Goal: Task Accomplishment & Management: Use online tool/utility

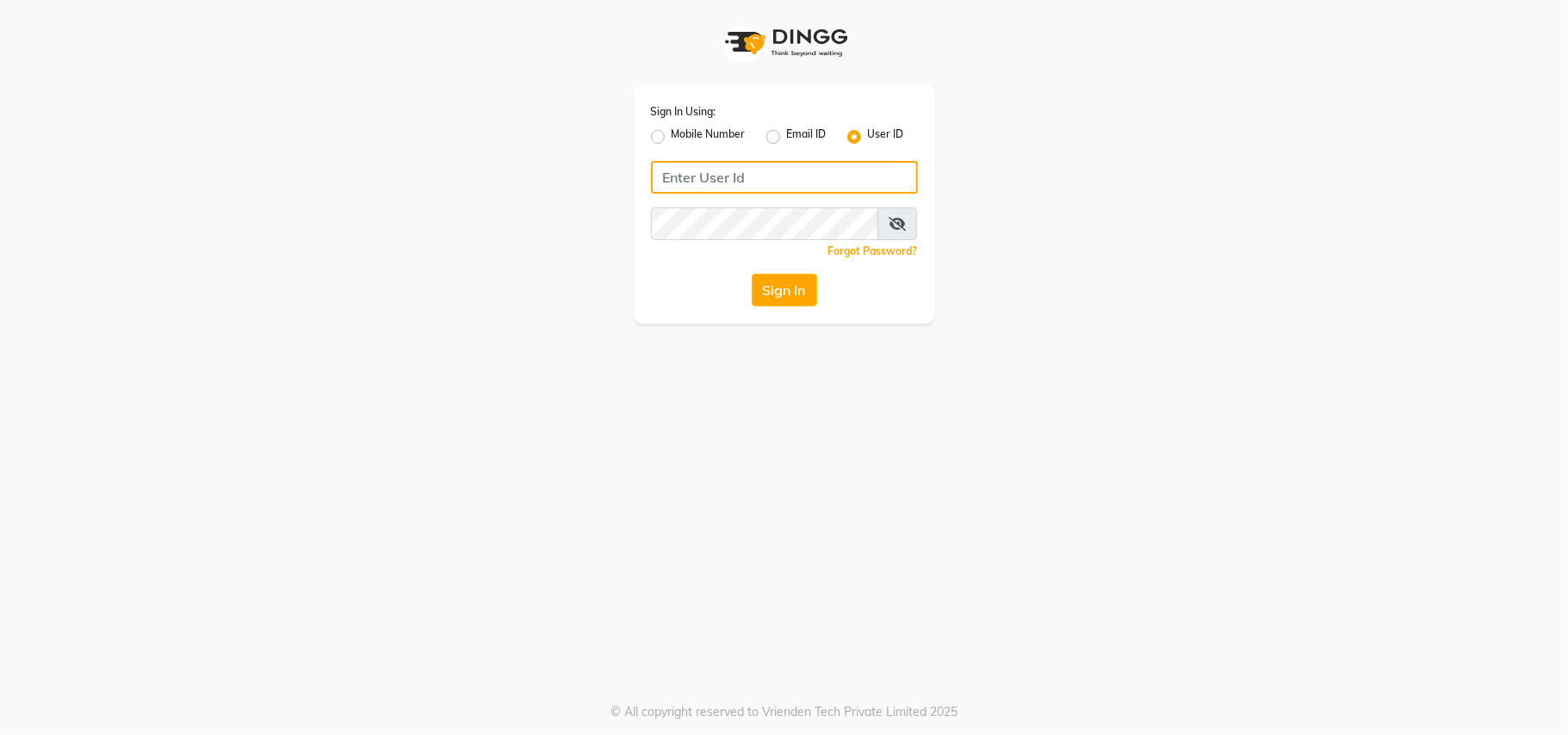
click at [739, 184] on input "Username" at bounding box center [784, 177] width 267 height 33
type input "viva"
click at [799, 294] on button "Sign In" at bounding box center [784, 290] width 65 height 33
click at [799, 294] on div "Sign In" at bounding box center [784, 290] width 267 height 33
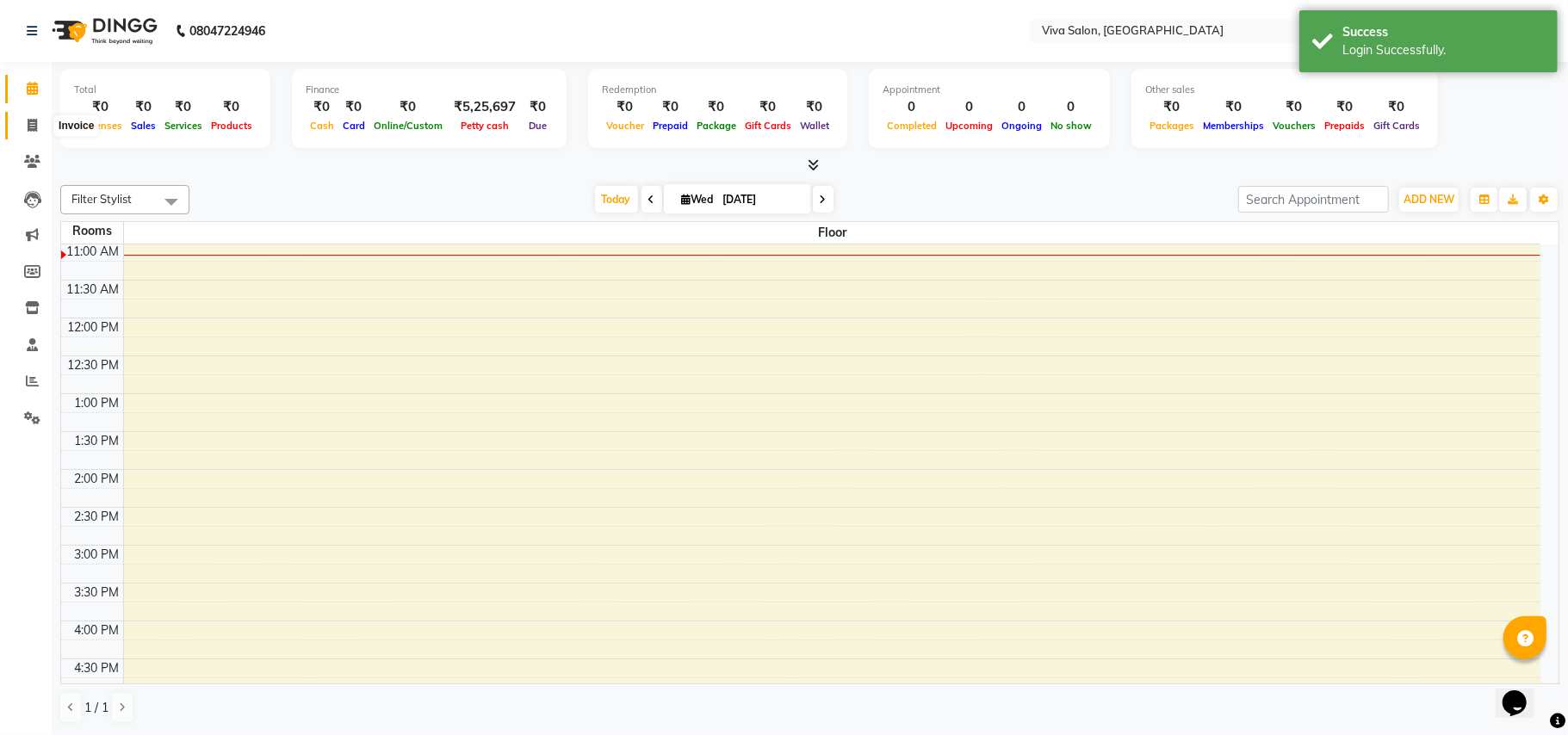
click at [29, 124] on icon at bounding box center [32, 125] width 10 height 13
select select "7363"
select select "service"
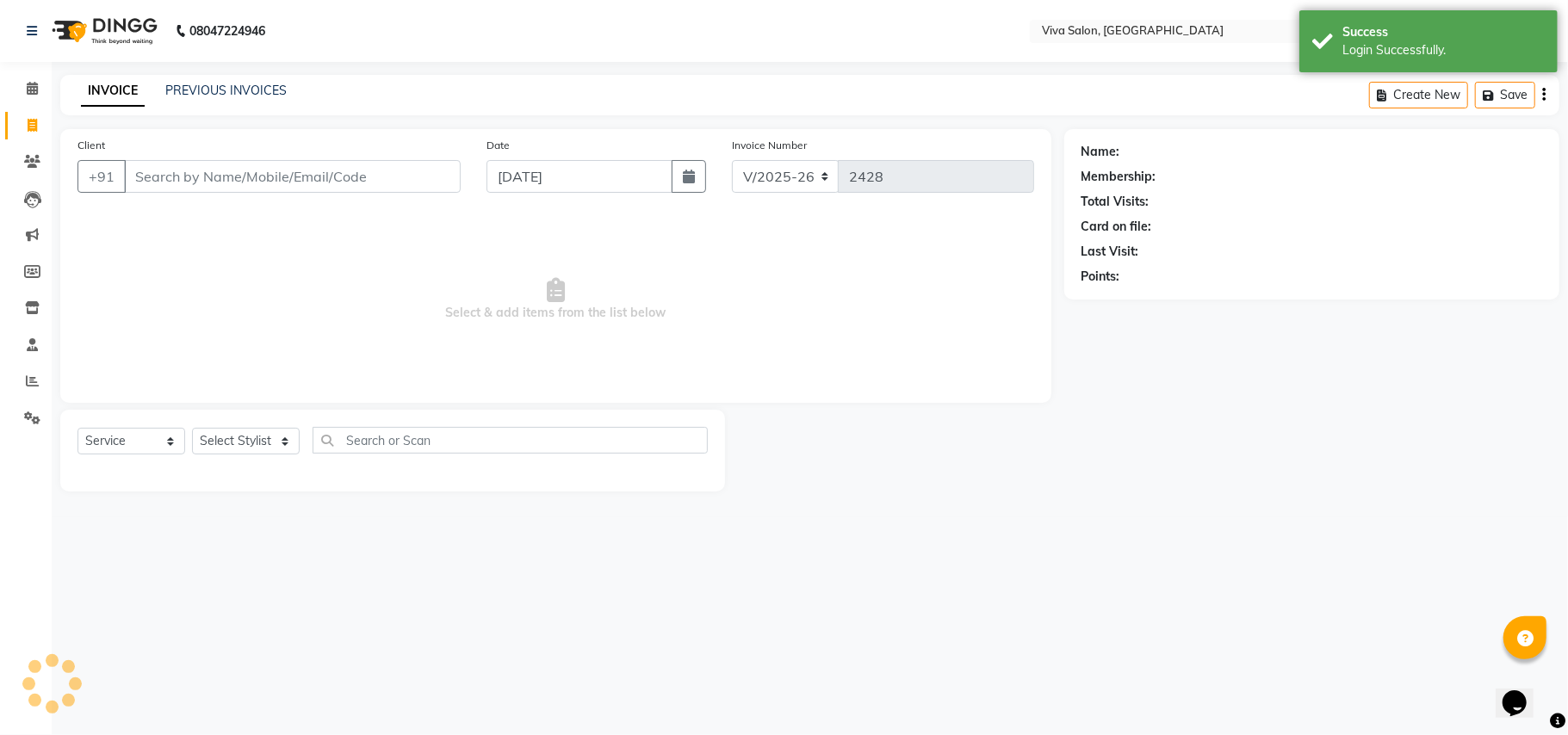
click at [29, 124] on icon at bounding box center [32, 125] width 10 height 13
select select "service"
type input "2428"
select select "7363"
click at [262, 437] on select "Select Stylist [PERSON_NAME] [PERSON_NAME] Jidhnya [PERSON_NAME] lakhanavar [PE…" at bounding box center [246, 441] width 107 height 27
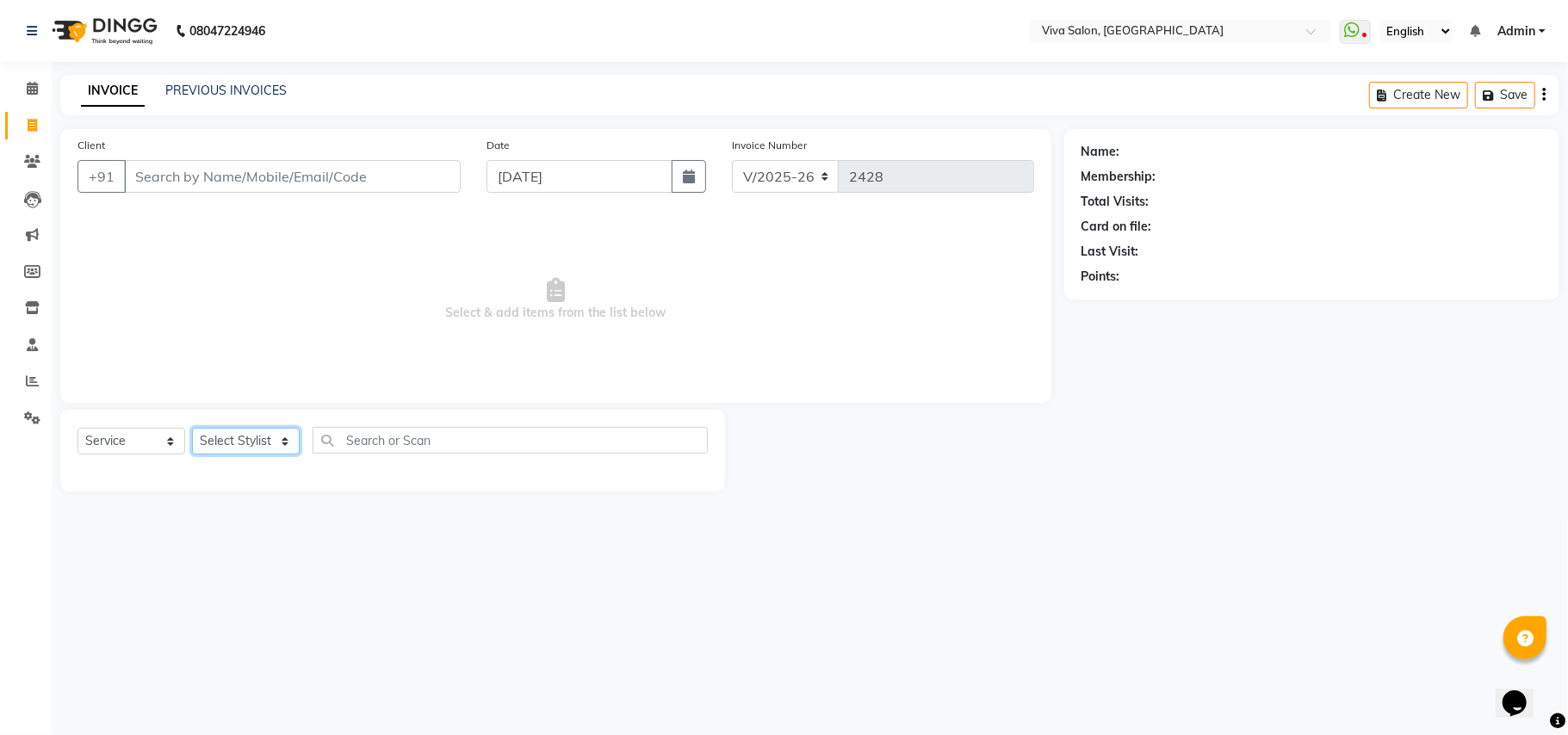
select select "63723"
click at [192, 427] on select "Select Stylist [PERSON_NAME] [PERSON_NAME] Jidhnya [PERSON_NAME] lakhanavar [PE…" at bounding box center [246, 441] width 107 height 27
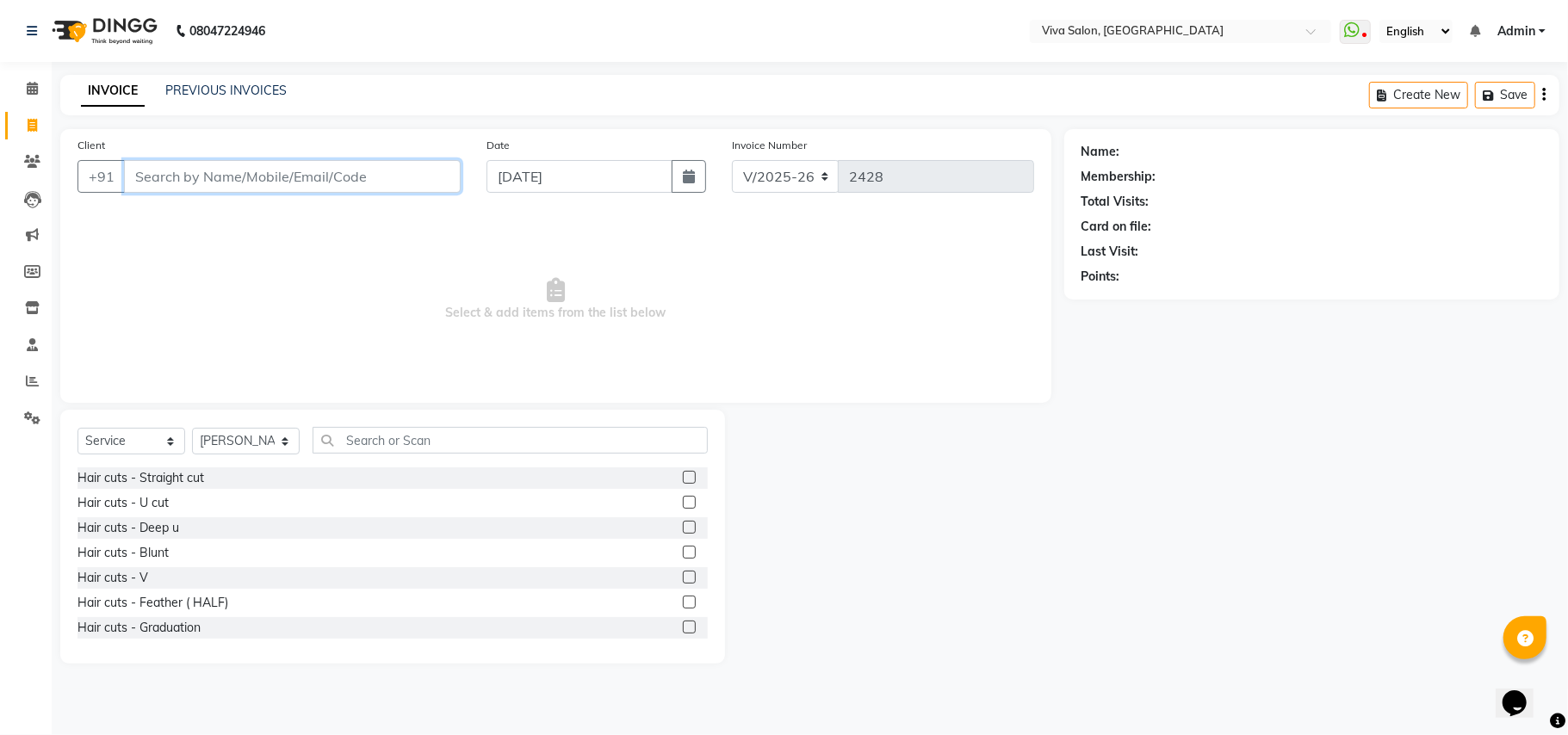
click at [308, 190] on input "Client" at bounding box center [292, 176] width 336 height 33
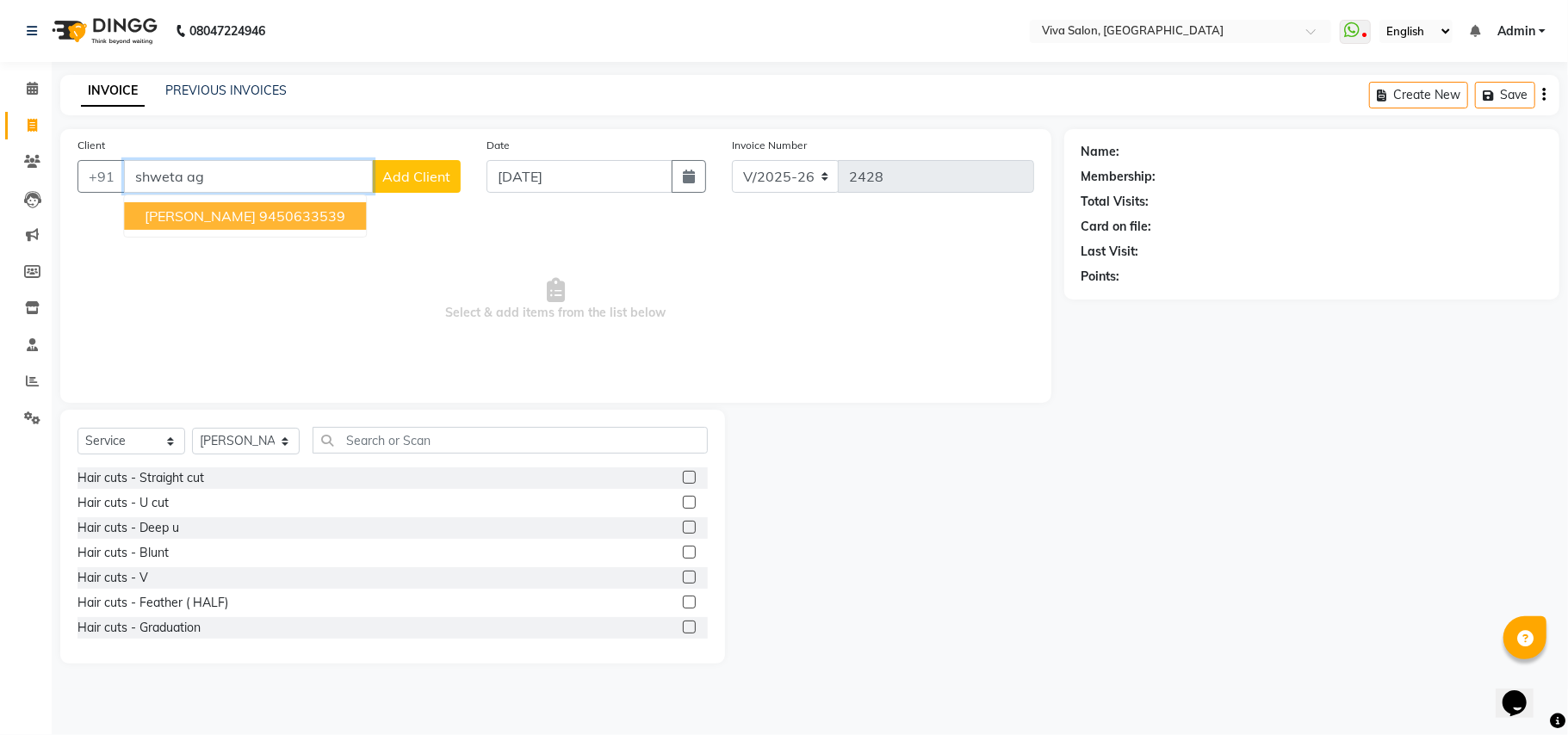
click at [303, 227] on button "[PERSON_NAME] 9450633539" at bounding box center [245, 215] width 242 height 28
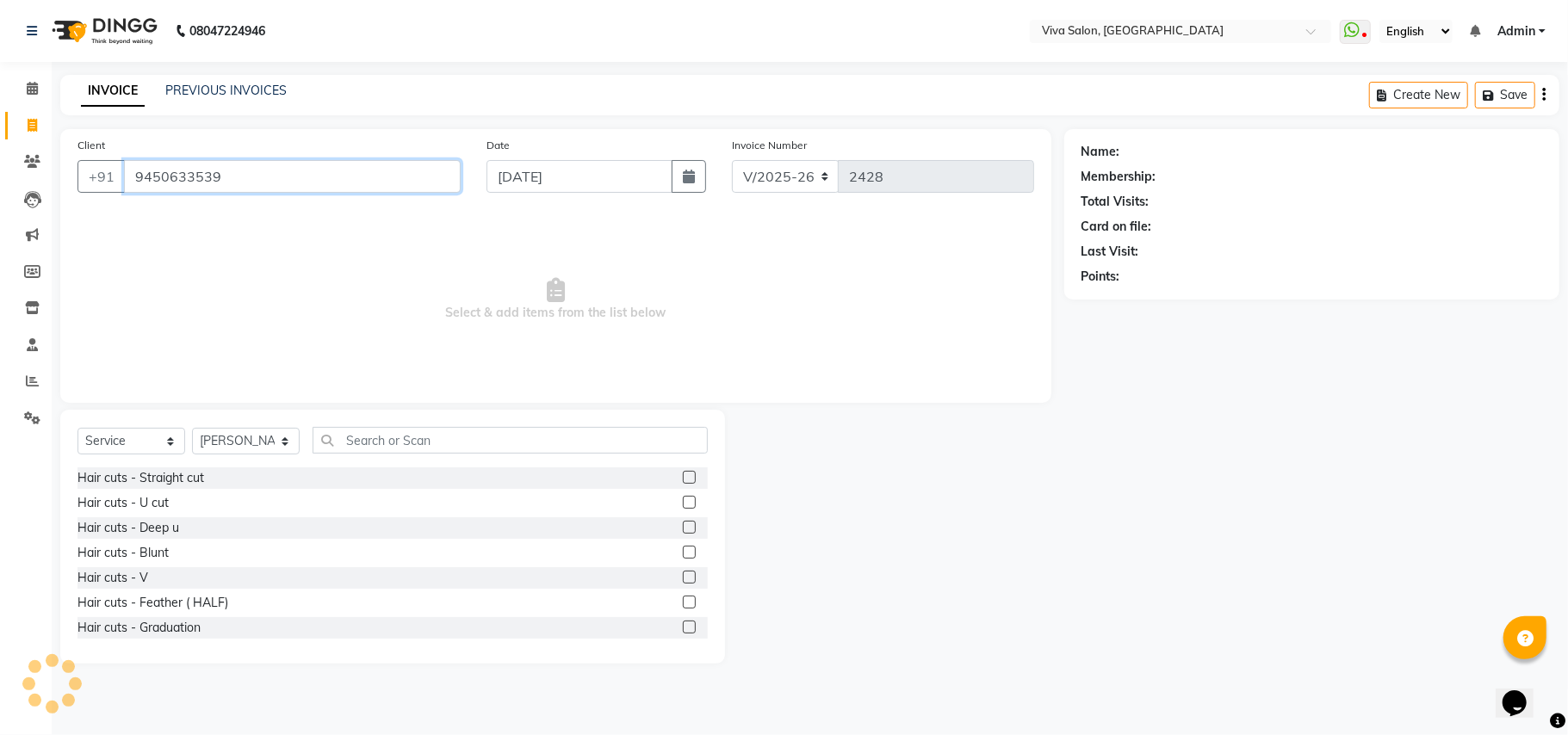
type input "9450633539"
select select "2: Object"
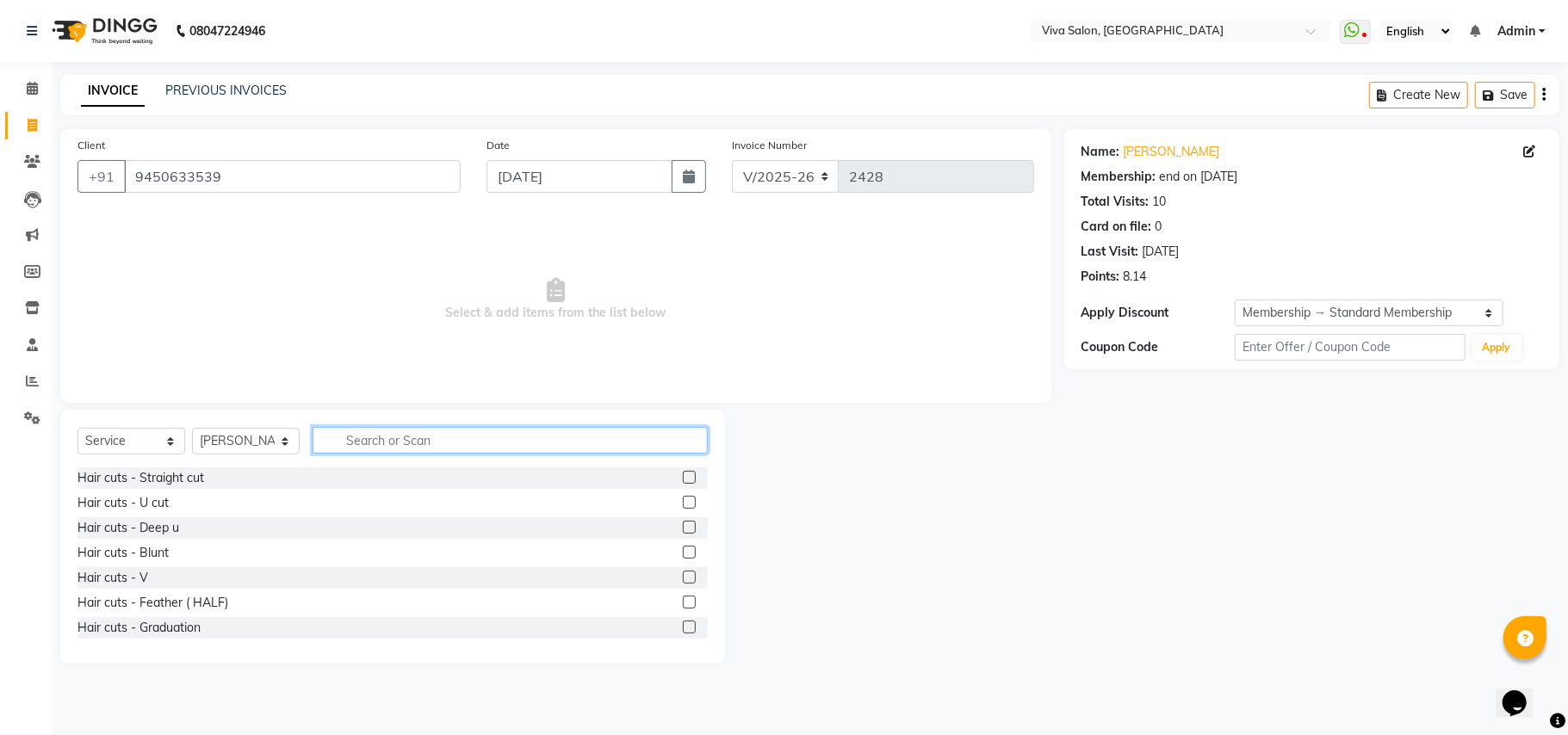
click at [383, 441] on input "text" at bounding box center [510, 440] width 395 height 27
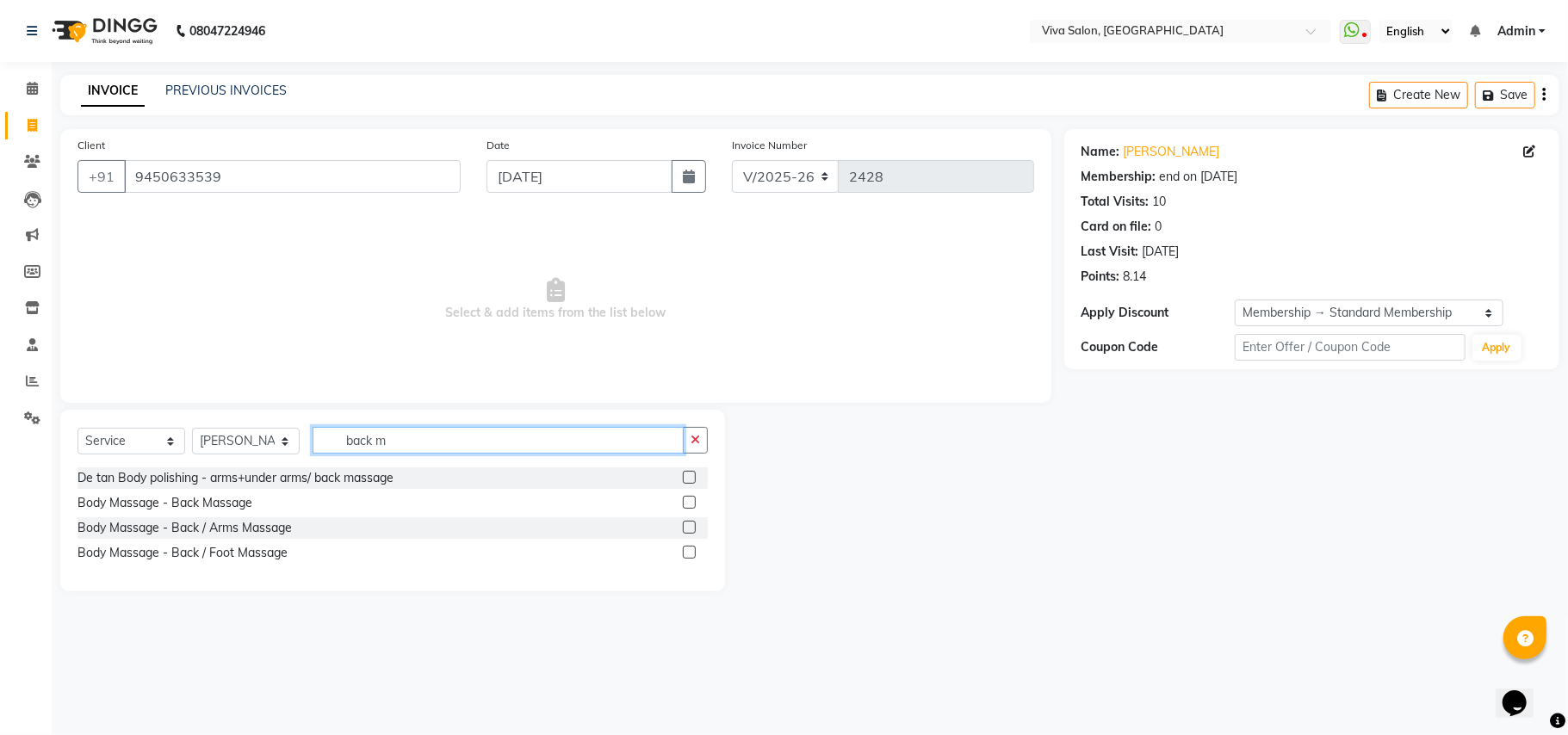
type input "back m"
click at [689, 507] on label at bounding box center [689, 502] width 13 height 13
click at [689, 507] on input "checkbox" at bounding box center [688, 503] width 12 height 12
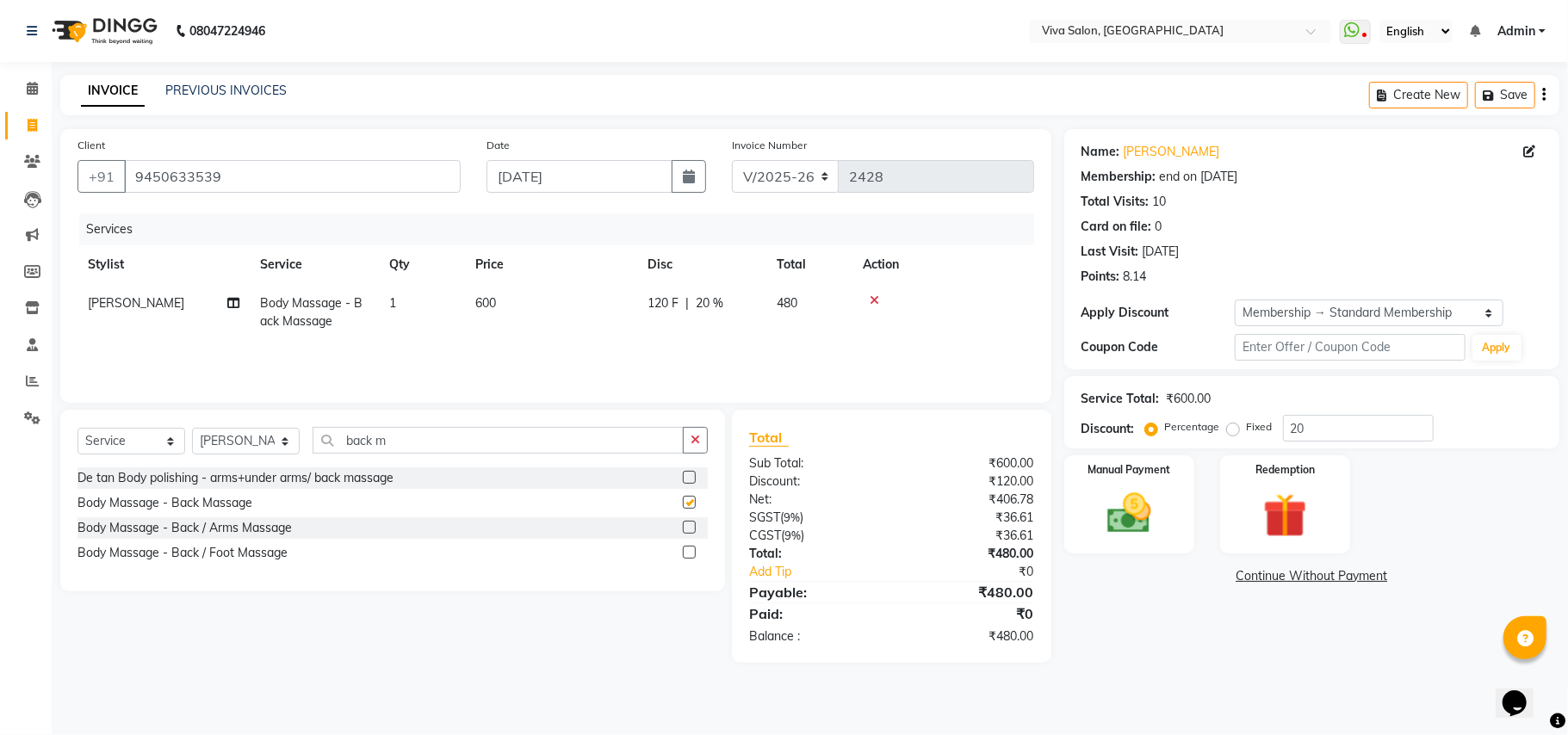
checkbox input "false"
click at [670, 291] on td "120 F | 20 %" at bounding box center [701, 313] width 129 height 57
click at [637, 291] on td "600" at bounding box center [551, 313] width 173 height 57
select select "63723"
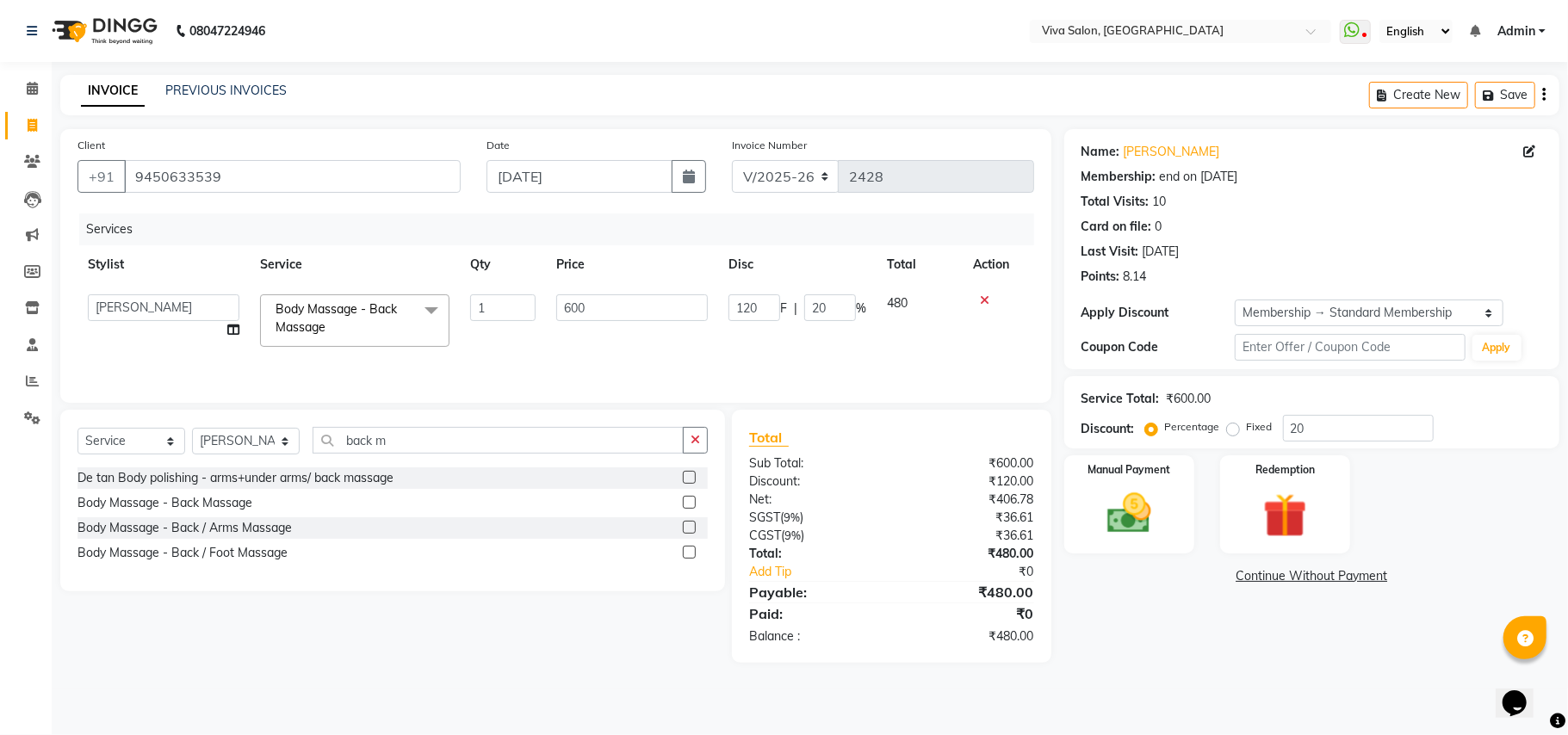
click at [877, 317] on td "480" at bounding box center [920, 321] width 86 height 73
select select "63723"
click at [778, 317] on input "120" at bounding box center [754, 308] width 52 height 27
type input "201"
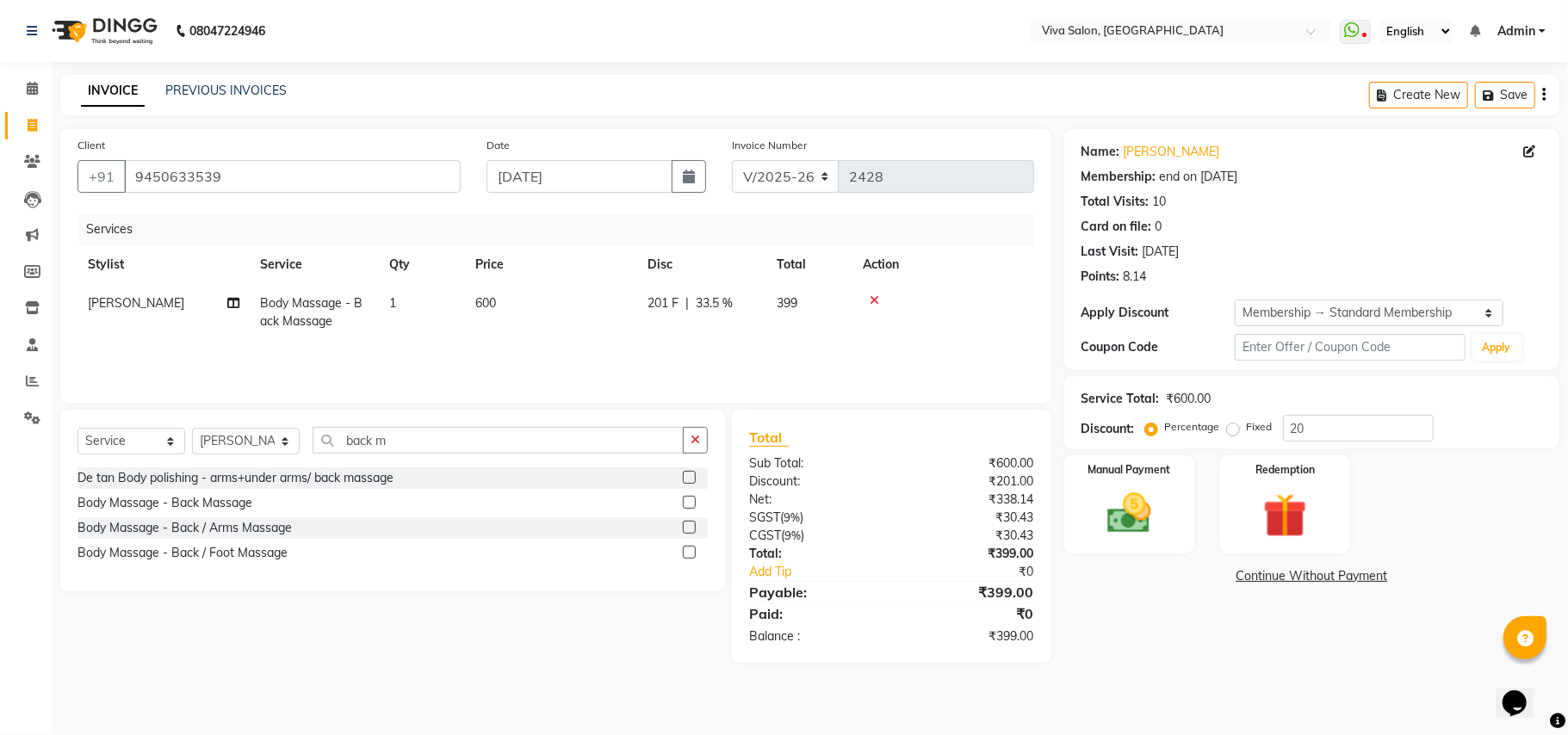
click at [786, 342] on div "Services Stylist Service Qty Price Disc Total Action [PERSON_NAME] Body Massage…" at bounding box center [555, 300] width 956 height 173
click at [1162, 530] on img at bounding box center [1130, 514] width 75 height 54
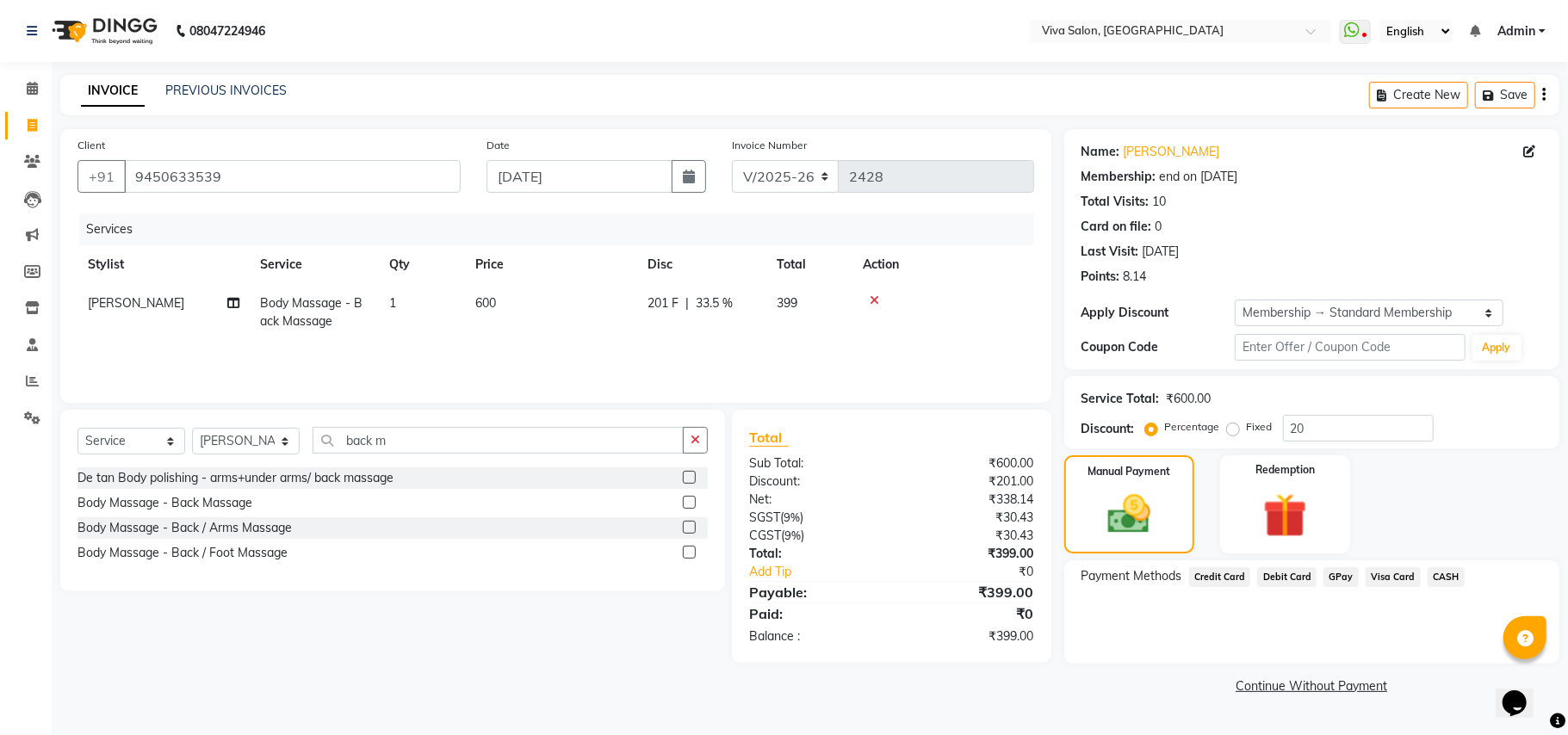
click at [1346, 577] on span "GPay" at bounding box center [1340, 577] width 35 height 20
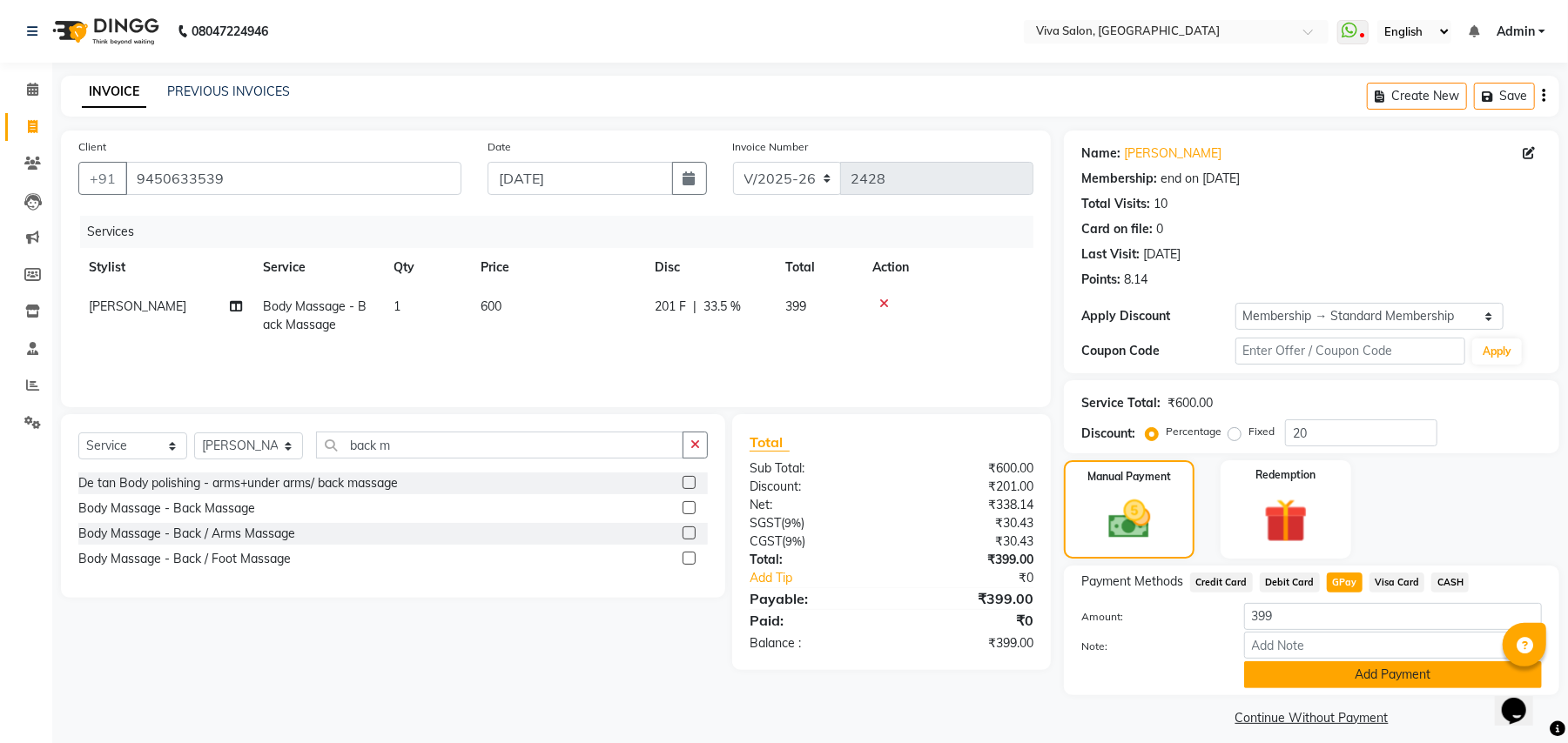
click at [1341, 681] on button "Add Payment" at bounding box center [1392, 675] width 298 height 27
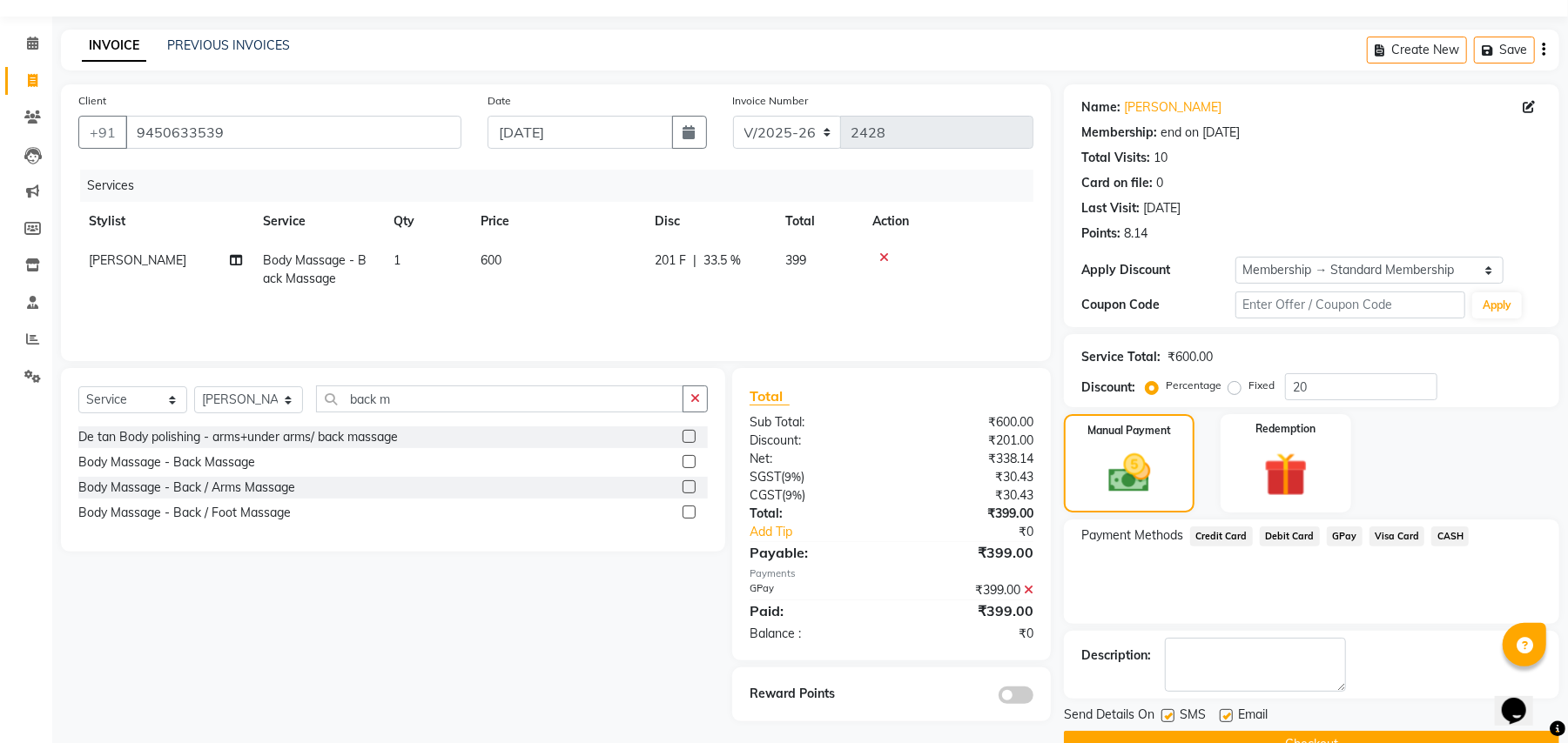
scroll to position [88, 0]
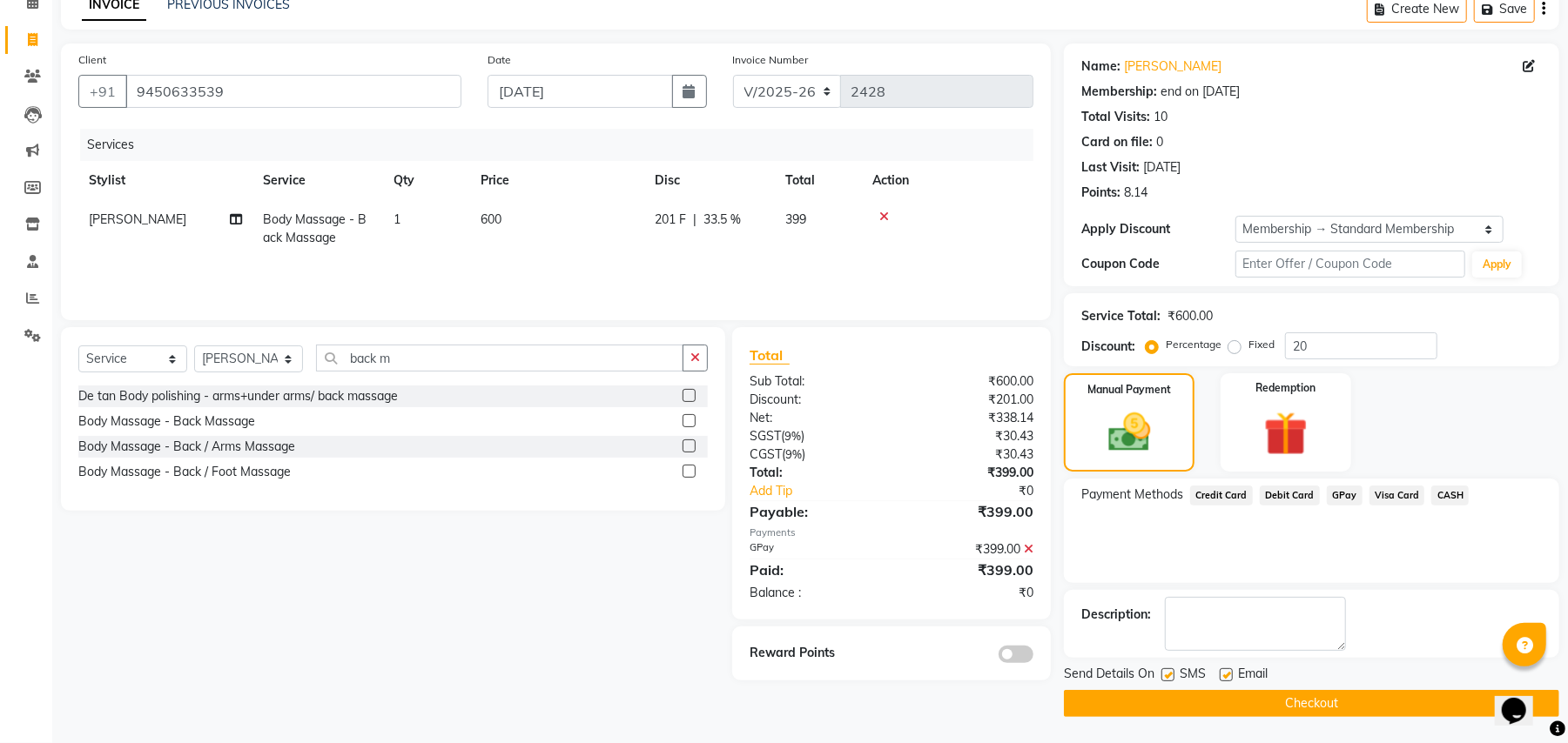
click at [1459, 691] on button "Checkout" at bounding box center [1311, 703] width 496 height 27
